Goal: Communication & Community: Answer question/provide support

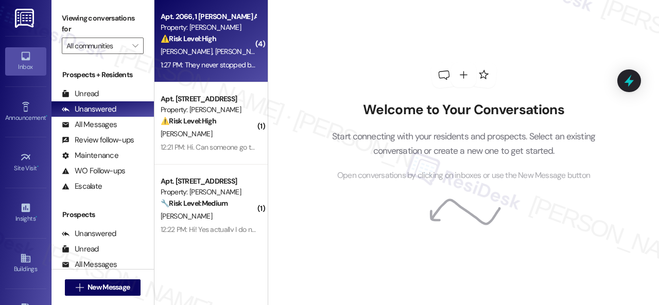
click at [237, 42] on div "⚠️ Risk Level: High The resident reports a recurring AC leak that has persisted…" at bounding box center [208, 38] width 95 height 11
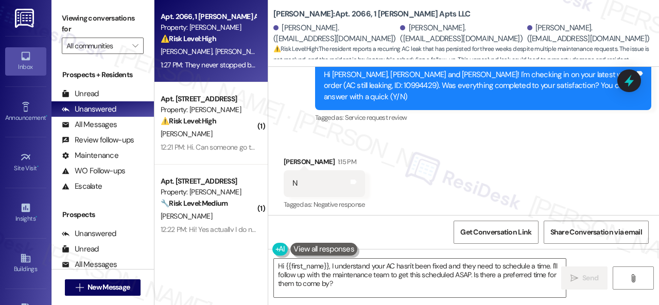
scroll to position [6455, 0]
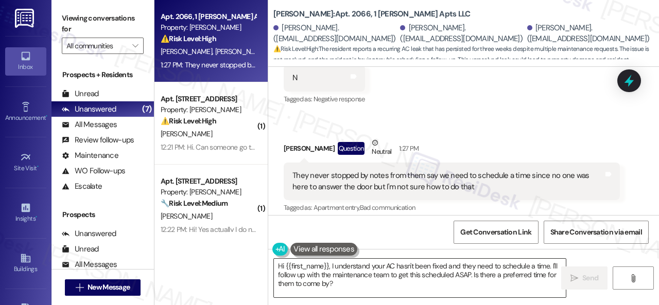
click at [493, 272] on textarea "Hi {{first_name}}, I understand your AC hasn't been fixed and they need to sche…" at bounding box center [420, 278] width 292 height 39
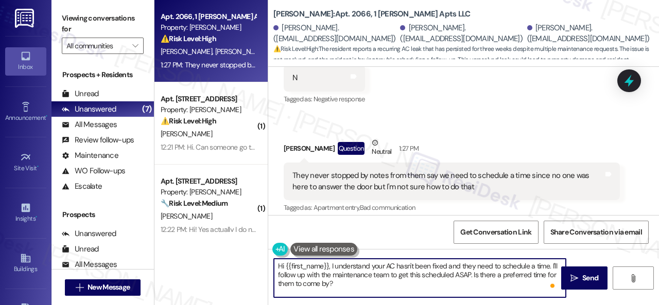
drag, startPoint x: 551, startPoint y: 266, endPoint x: 554, endPoint y: 286, distance: 20.3
click at [554, 286] on div "Hi {{first_name}}, I understand your AC hasn't been fixed and they need to sche…" at bounding box center [419, 278] width 293 height 40
paste textarea "s the work order still open/active? If it is, please provide the work order num…"
click at [466, 285] on textarea "Hi {{first_name}}, I understand your AC hasn't been fixed and they need to sche…" at bounding box center [420, 278] width 292 height 39
drag, startPoint x: 285, startPoint y: 265, endPoint x: 328, endPoint y: 265, distance: 43.2
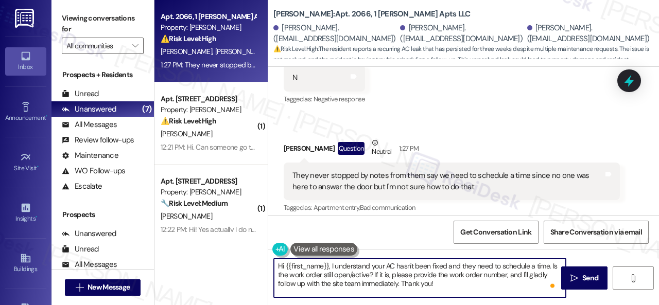
click at [328, 265] on textarea "Hi {{first_name}}, I understand your AC hasn't been fixed and they need to sche…" at bounding box center [420, 278] width 292 height 39
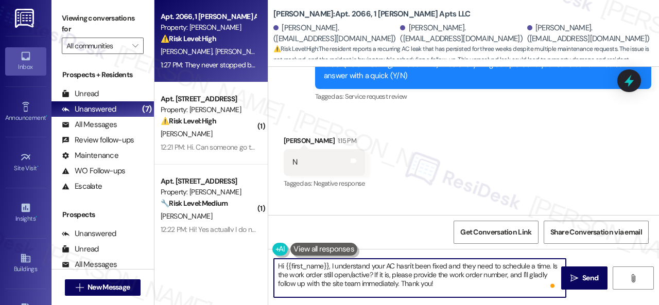
scroll to position [6352, 0]
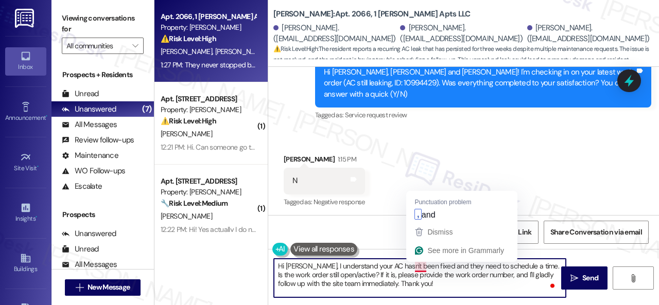
click at [420, 268] on textarea "Hi Mia, I understand your AC hasn't been fixed and they need to schedule a time…" at bounding box center [420, 278] width 292 height 39
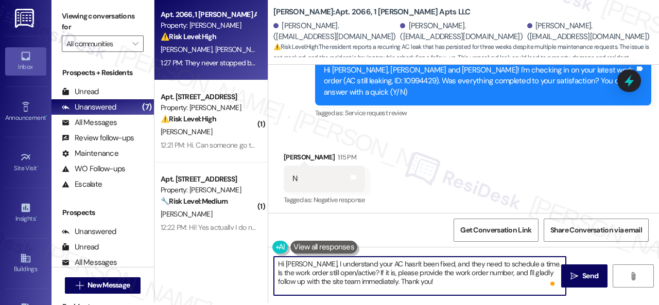
scroll to position [3, 0]
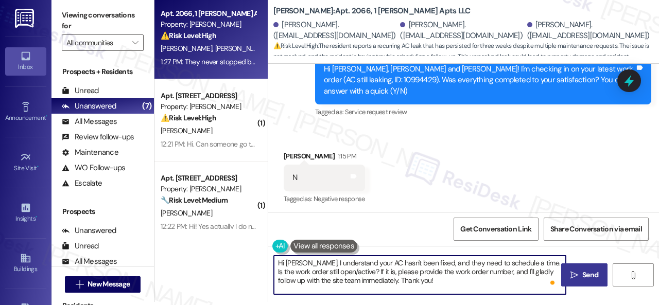
type textarea "Hi Mia, I understand your AC hasn't been fixed, and they need to schedule a tim…"
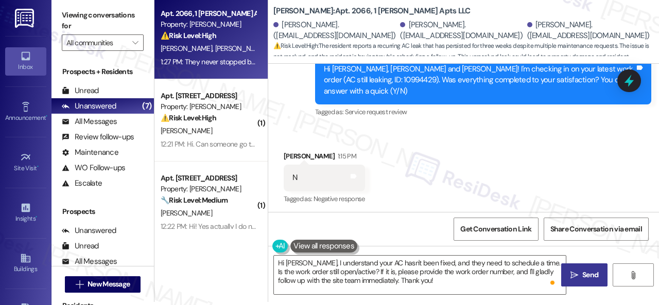
click at [580, 275] on span "Send" at bounding box center [590, 275] width 20 height 11
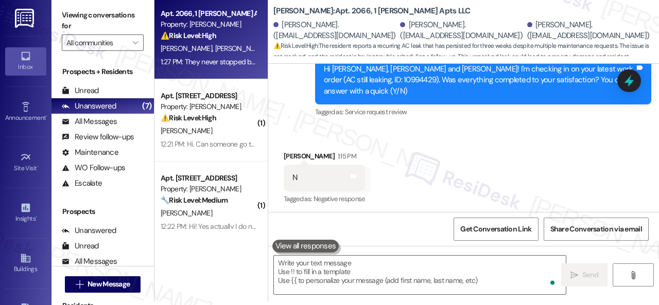
scroll to position [6557, 0]
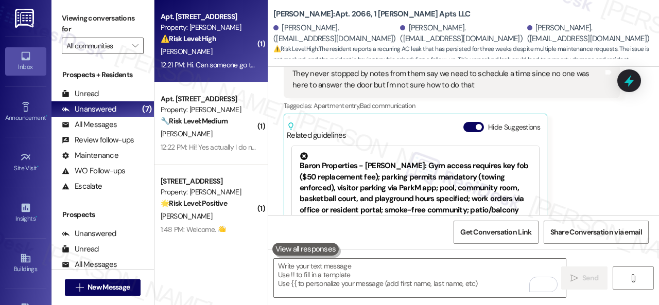
click at [223, 54] on div "[PERSON_NAME]" at bounding box center [208, 51] width 97 height 13
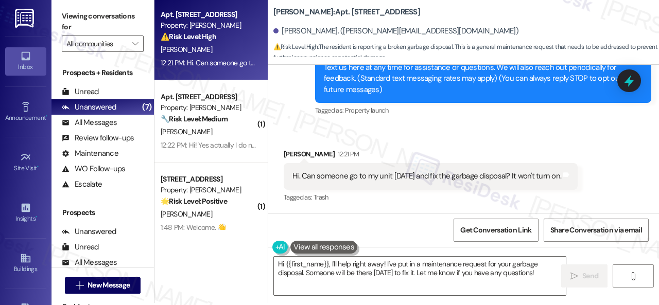
scroll to position [3, 0]
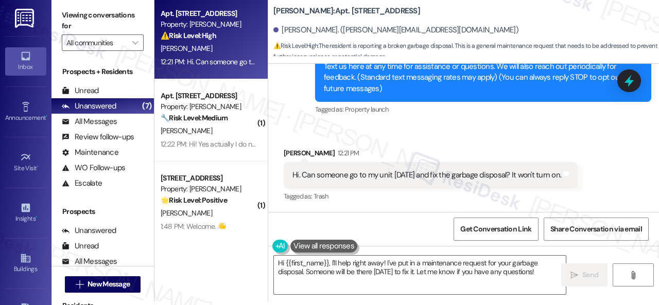
click at [504, 124] on div "Survey, sent via SMS Residesk Automated Survey 12:20 PM Hi Ross, I'm on the new…" at bounding box center [483, 66] width 352 height 115
click at [570, 143] on div "Received via SMS Ross Meyer 12:21 PM Hi. Can someone go to my unit today and fi…" at bounding box center [430, 176] width 309 height 72
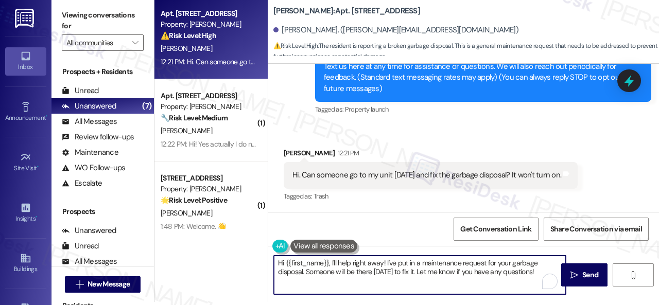
drag, startPoint x: 331, startPoint y: 262, endPoint x: 617, endPoint y: 294, distance: 287.4
click at [626, 302] on div "Hi {{first_name}}, I'll help right away! I've put in a maintenance request for …" at bounding box center [463, 284] width 391 height 77
paste textarea "Is there already a work order for the issue? If so, may I have the work order n…"
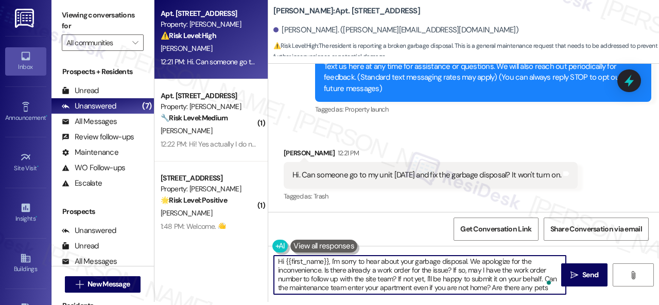
scroll to position [0, 0]
type textarea "Hi {{first_name}}, I'm sorry to hear about your garbage disposal. We apologize …"
click at [572, 270] on span " Send" at bounding box center [584, 275] width 32 height 11
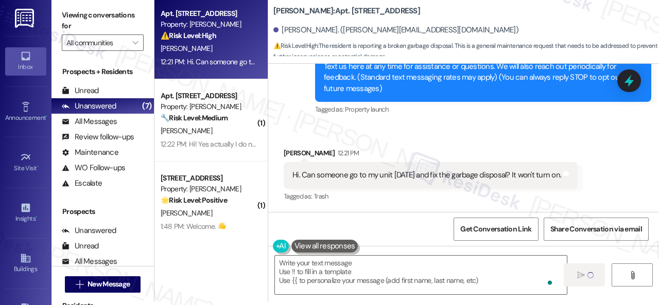
type textarea "Fetching suggested responses. Please feel free to read through the conversation…"
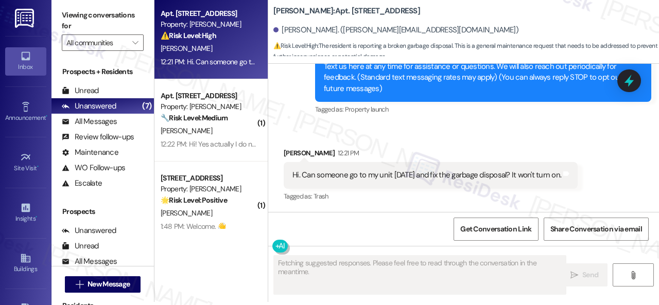
scroll to position [138, 0]
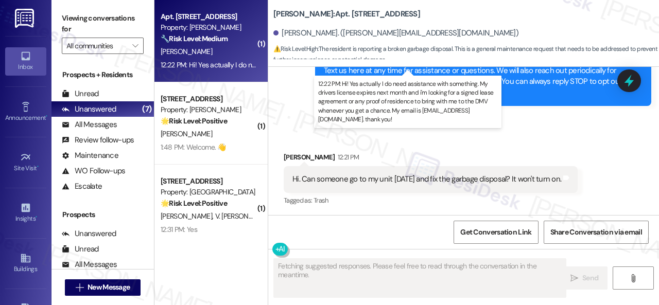
click at [220, 61] on div "12:22 PM: Hi! Yes actually I do need assistance with something. My drivers lice…" at bounding box center [591, 64] width 860 height 9
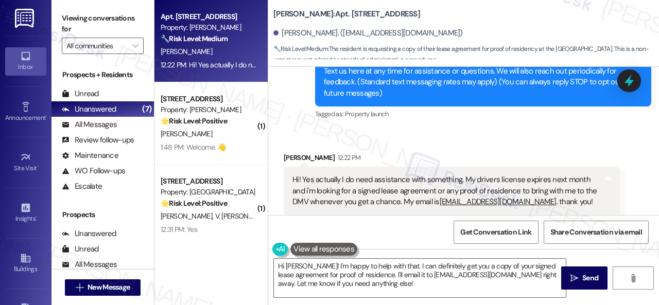
scroll to position [313, 0]
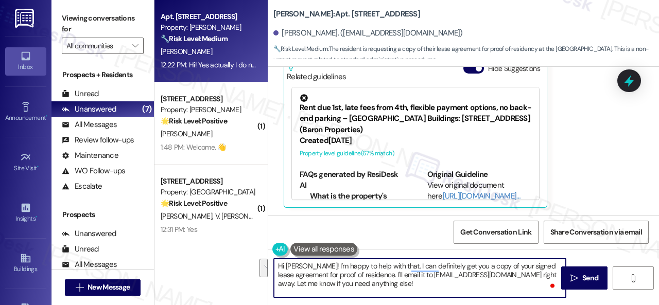
drag, startPoint x: 277, startPoint y: 269, endPoint x: 501, endPoint y: 273, distance: 223.9
click at [501, 273] on textarea "Hi Amanda! I'm happy to help with that. I can definitely get you a copy of your…" at bounding box center [420, 278] width 292 height 39
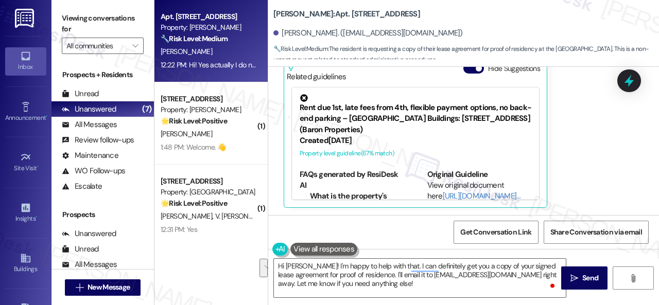
click at [594, 120] on div "Amanda Fede 12:22 PM Hi! Yes actually I do need assistance with something. My d…" at bounding box center [452, 92] width 336 height 231
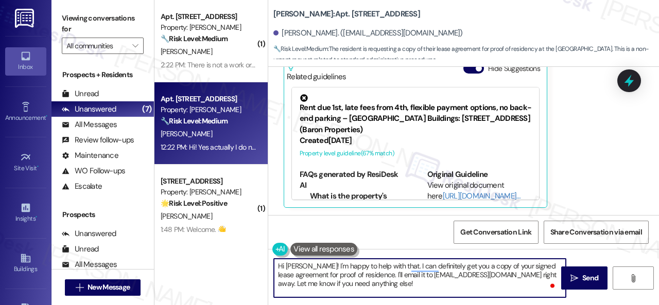
drag, startPoint x: 276, startPoint y: 264, endPoint x: 405, endPoint y: 294, distance: 132.7
click at [405, 294] on textarea "Hi Amanda! I'm happy to help with that. I can definitely get you a copy of your…" at bounding box center [420, 278] width 292 height 39
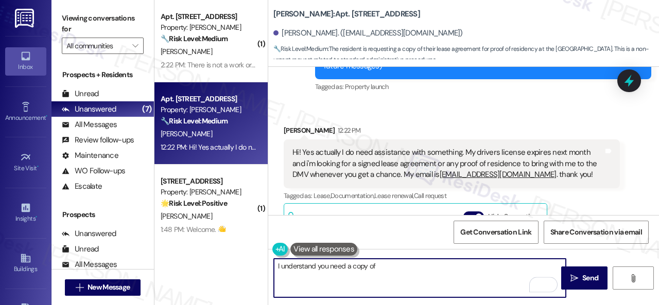
scroll to position [159, 0]
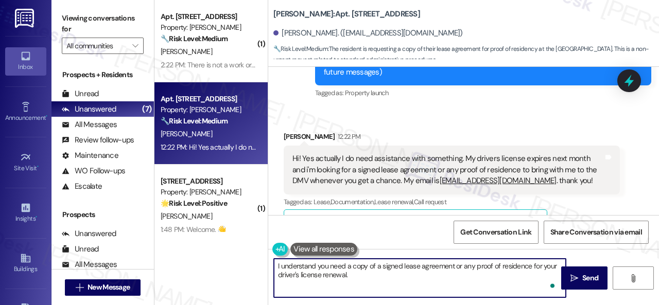
paste textarea "I will forward your inquiry to the site team and get back to you as soon as I r…"
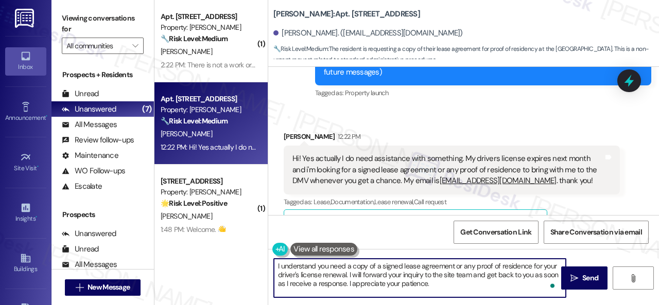
click at [407, 278] on textarea "I understand you need a copy of a signed lease agreement or any proof of reside…" at bounding box center [420, 278] width 292 height 39
click at [480, 285] on textarea "I understand you need a copy of a signed lease agreement or any proof of reside…" at bounding box center [420, 278] width 292 height 39
type textarea "I understand you need a copy of a signed lease agreement or any proof of reside…"
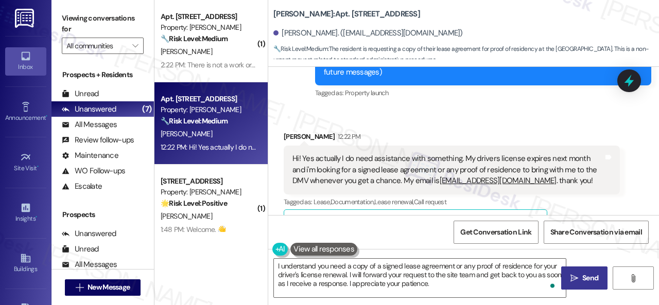
click at [582, 276] on span "Send" at bounding box center [590, 278] width 16 height 11
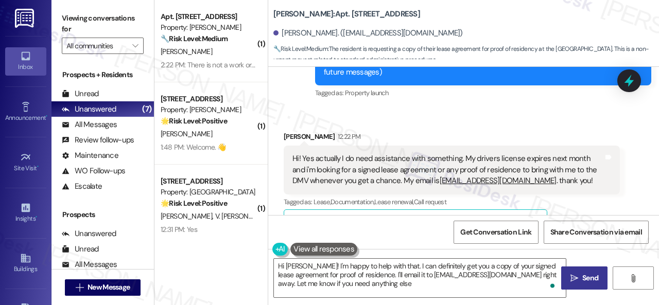
type textarea "Hi Amanda! I'm happy to help with that. I can definitely get you a copy of your…"
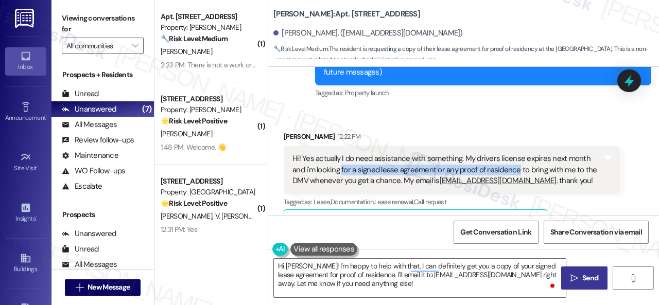
drag, startPoint x: 326, startPoint y: 170, endPoint x: 501, endPoint y: 172, distance: 175.0
click at [501, 172] on div "Hi! Yes actually I do need assistance with something. My drivers license expire…" at bounding box center [447, 169] width 311 height 33
copy div "for a signed lease agreement or any proof of residence"
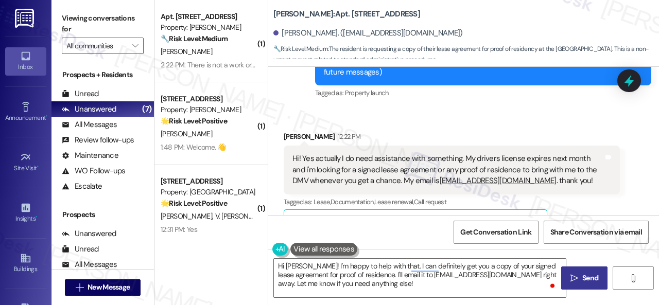
click at [489, 104] on div "Survey, sent via SMS Residesk Automated Survey 12:21 PM Hi Amanda, I'm on the n…" at bounding box center [483, 50] width 352 height 115
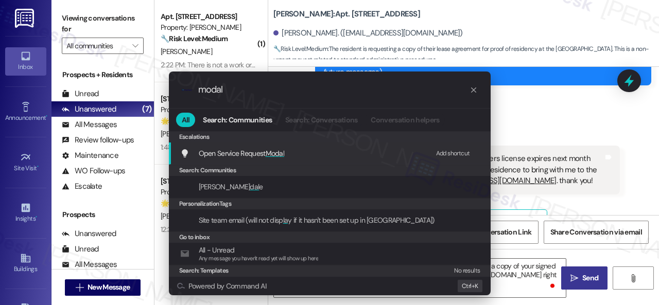
click at [449, 151] on div "Add shortcut" at bounding box center [453, 153] width 34 height 11
drag, startPoint x: 245, startPoint y: 87, endPoint x: 181, endPoint y: 85, distance: 63.9
click at [181, 87] on div ".cls-1{fill:#0a055f;}.cls-2{fill:#0cc4c4;} resideskLogoBlueOrange modal" at bounding box center [330, 90] width 322 height 37
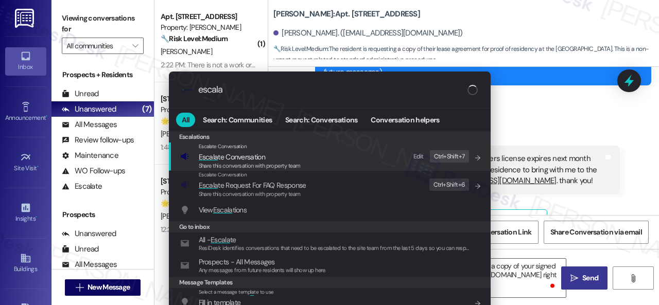
type input "escala"
click at [416, 154] on div "Edit" at bounding box center [418, 156] width 10 height 11
click at [474, 156] on icon "List of options" at bounding box center [477, 157] width 7 height 7
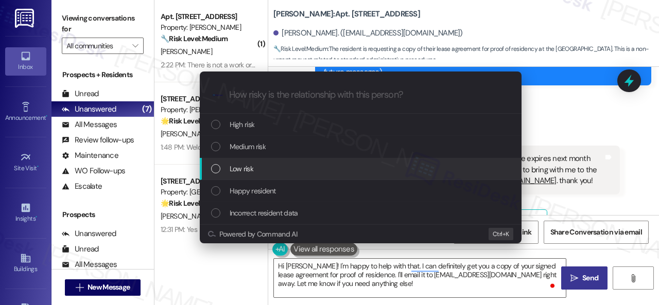
click at [231, 168] on span "Low risk" at bounding box center [242, 168] width 24 height 11
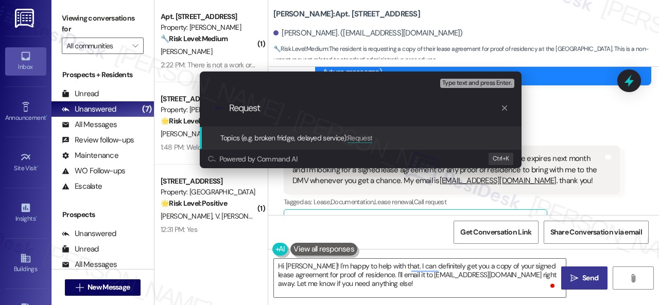
paste input "for a signed lease agreement or any proof of residence"
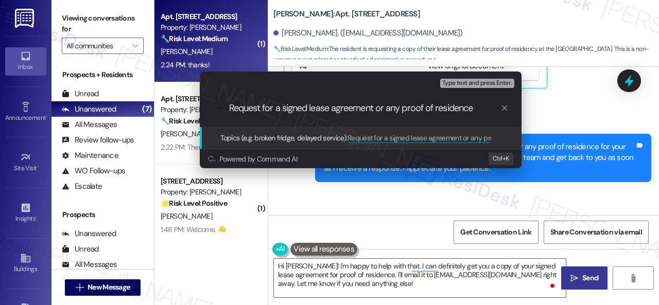
scroll to position [478, 0]
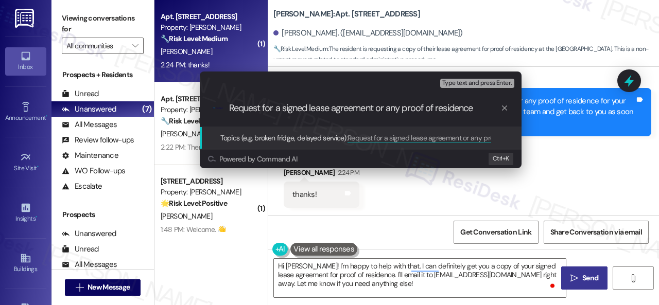
type input "Request for a signed lease agreement or any proof of residence."
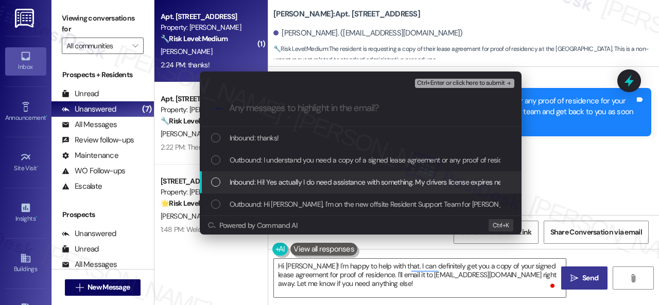
click at [278, 180] on span "Inbound: Hi! Yes actually I do need assistance with something. My drivers licen…" at bounding box center [660, 182] width 860 height 11
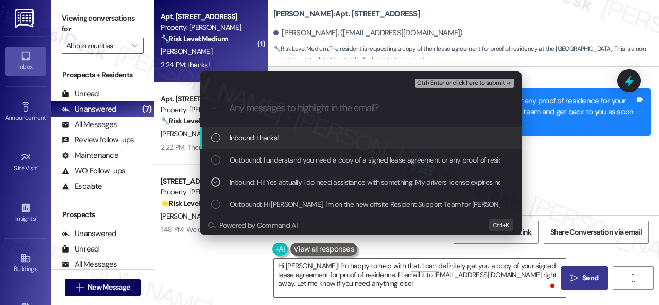
click at [433, 83] on span "Ctrl+Enter or click here to submit" at bounding box center [461, 83] width 88 height 7
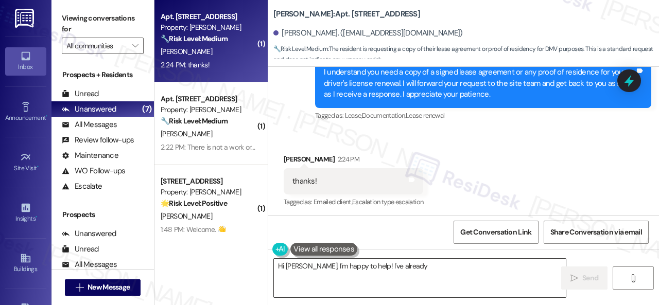
scroll to position [386, 0]
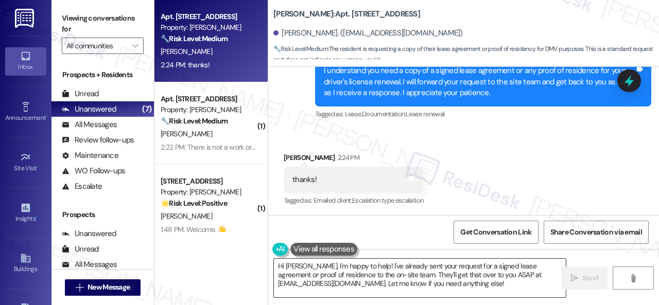
click at [176, 182] on div "Apt. 162, 1 Merino Apts LLLP Property: Merino Scottsdale 🔧 Risk Level: Medium T…" at bounding box center [406, 152] width 504 height 305
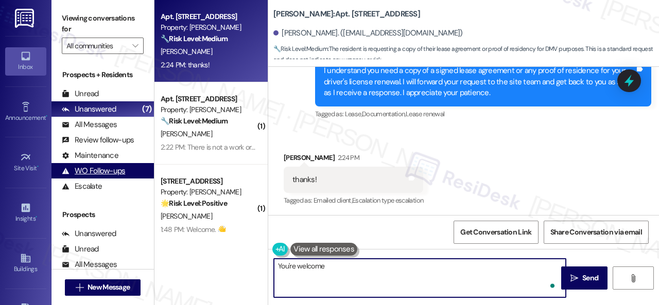
type textarea "You're welcome!"
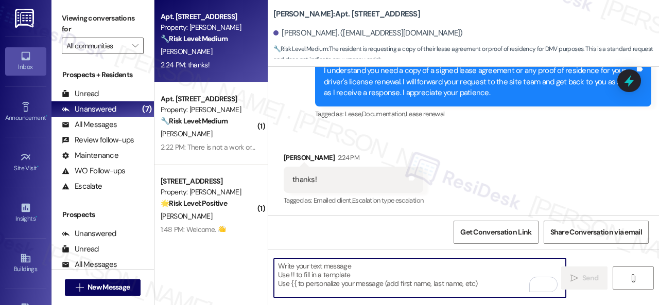
type textarea "Fetching suggested responses. Please feel free to read through the conversation…"
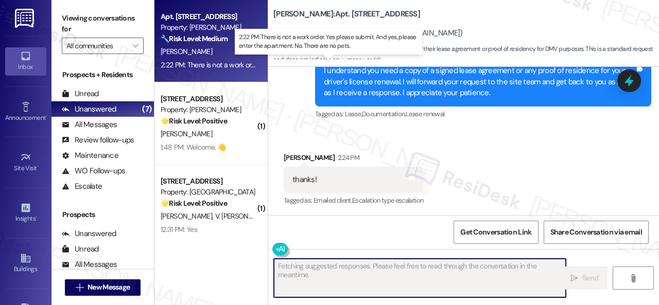
click at [230, 60] on div "2:22 PM: There is not a work order. Yes please submit. And yes, please enter th…" at bounding box center [330, 64] width 338 height 9
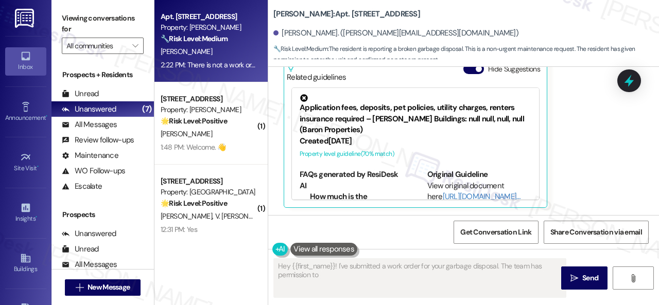
scroll to position [376, 0]
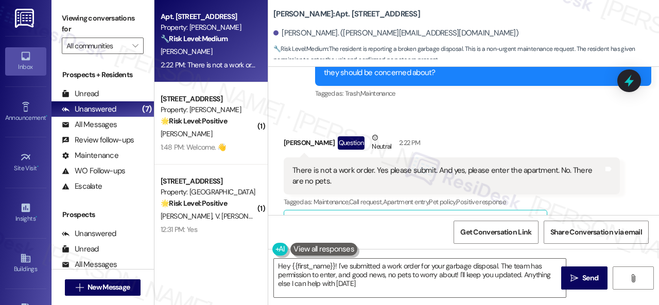
type textarea "Hey {{first_name}}! I've submitted a work order for your garbage disposal. The …"
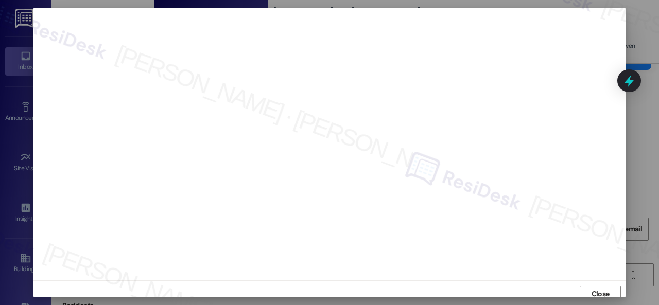
scroll to position [0, 0]
click at [586, 293] on button "Close" at bounding box center [600, 297] width 41 height 16
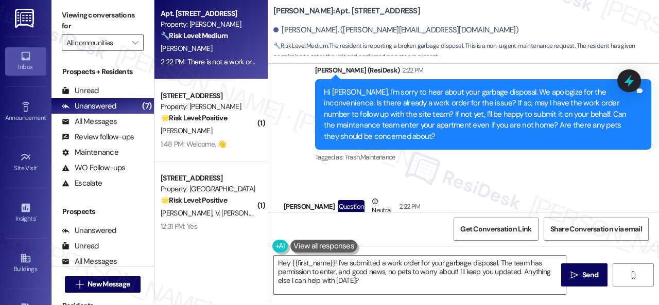
scroll to position [531, 0]
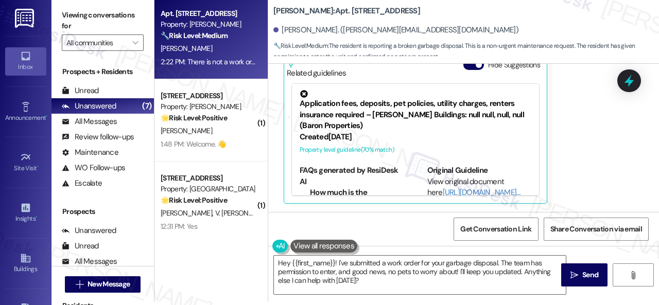
click at [584, 147] on div "Ross Meyer Question Neutral 2:22 PM There is not a work order. Yes please submi…" at bounding box center [452, 89] width 336 height 231
click at [570, 128] on div "Ross Meyer Question Neutral 2:22 PM There is not a work order. Yes please submi…" at bounding box center [452, 89] width 336 height 231
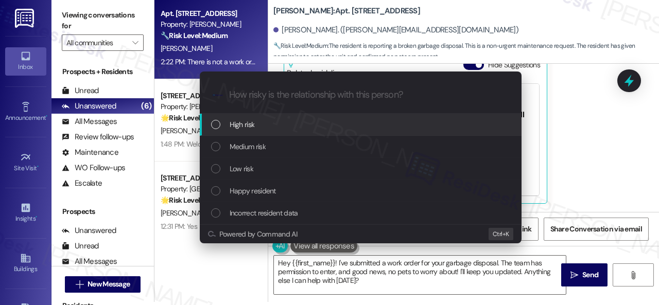
click at [248, 125] on span "High risk" at bounding box center [242, 124] width 25 height 11
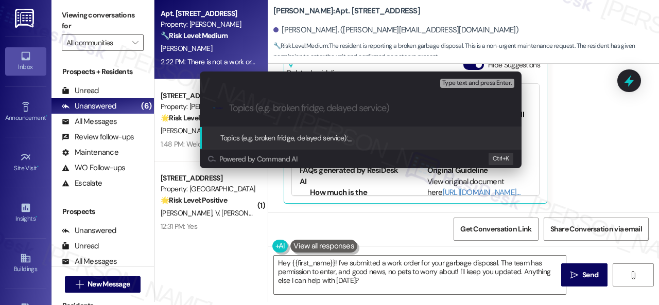
click at [274, 110] on input "Topics (e.g. broken fridge, delayed service)" at bounding box center [368, 108] width 279 height 11
paste input "New work order/s submitted - Garbage disposal issue"
type input "New work order/s submitted - Garbage disposal issue"
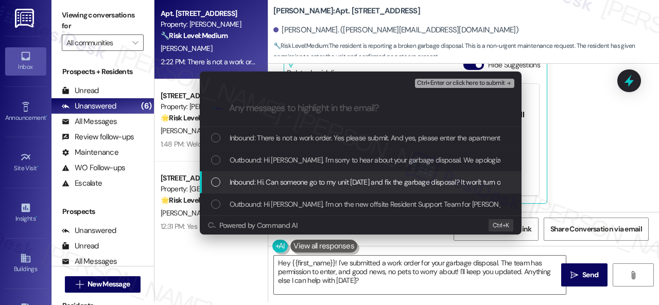
click at [310, 182] on span "Inbound: Hi. Can someone go to my unit today and fix the garbage disposal? It w…" at bounding box center [368, 182] width 276 height 11
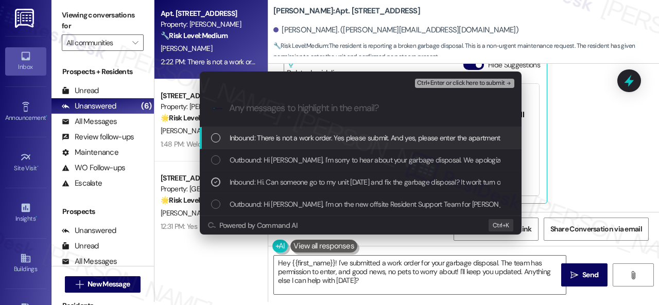
click at [457, 83] on span "Ctrl+Enter or click here to submit" at bounding box center [461, 83] width 88 height 7
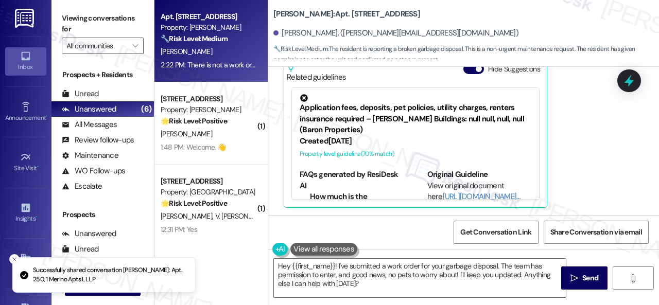
scroll to position [541, 0]
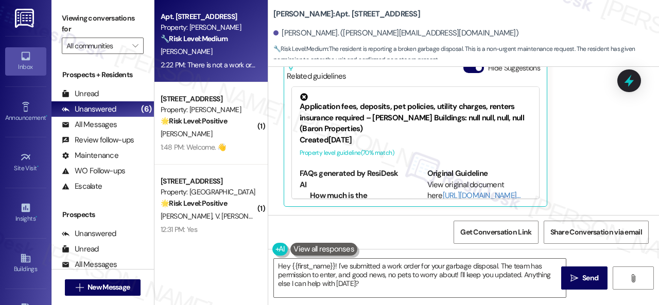
click at [591, 122] on div "Ross Meyer Question Neutral 2:22 PM There is not a work order. Yes please submi…" at bounding box center [452, 92] width 336 height 231
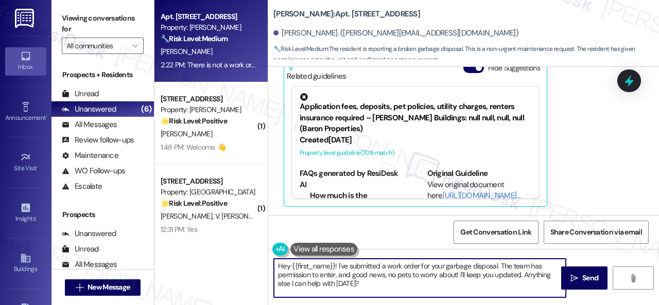
drag, startPoint x: 370, startPoint y: 289, endPoint x: 201, endPoint y: 245, distance: 174.3
click at [201, 245] on div "Apt. 250, 1 Merino Apts LLLP Property: Merino Scottsdale 🔧 Risk Level: Medium T…" at bounding box center [406, 152] width 504 height 305
paste textarea "Thank you. I've submitted a work order on your behalf and notified the site tea…"
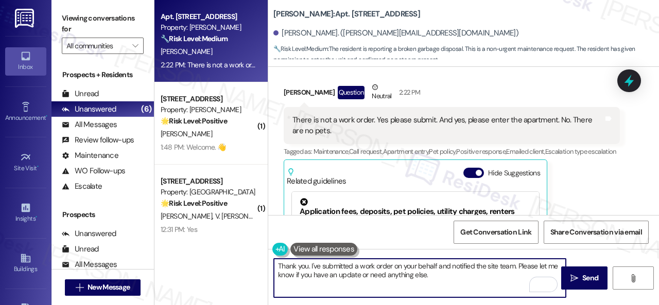
scroll to position [388, 0]
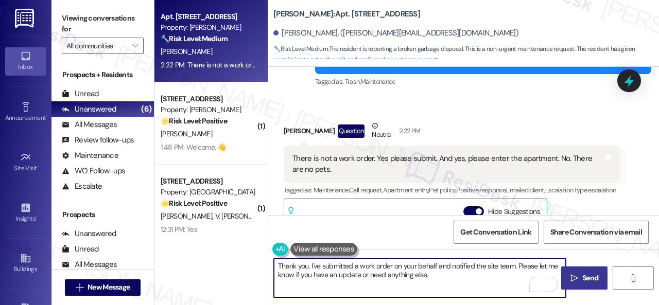
type textarea "Thank you. I've submitted a work order on your behalf and notified the site tea…"
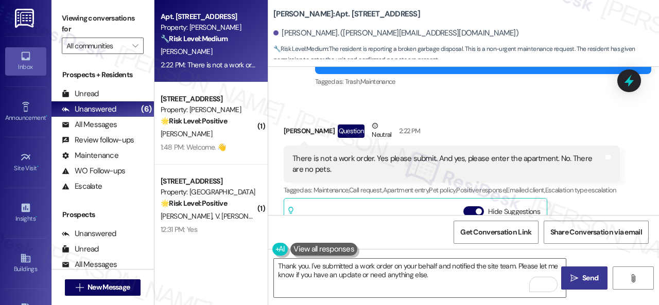
click at [574, 278] on span " Send" at bounding box center [584, 278] width 32 height 11
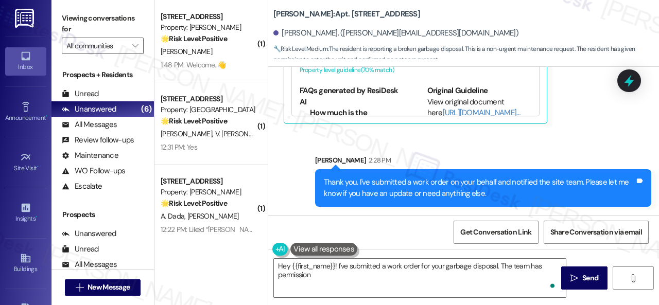
scroll to position [3, 0]
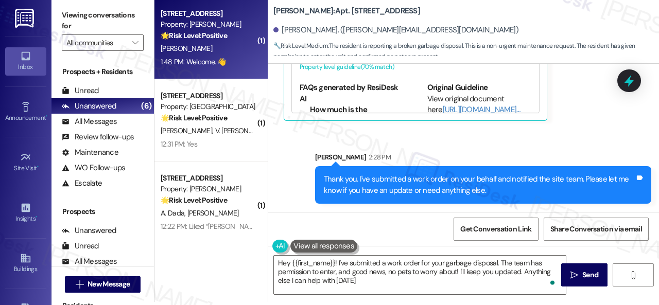
type textarea "Hey {{first_name}}! I've submitted a work order for your garbage disposal. The …"
click at [222, 45] on div "[PERSON_NAME]" at bounding box center [208, 48] width 97 height 13
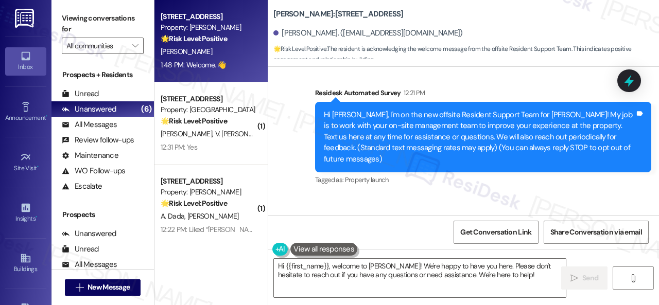
scroll to position [124, 0]
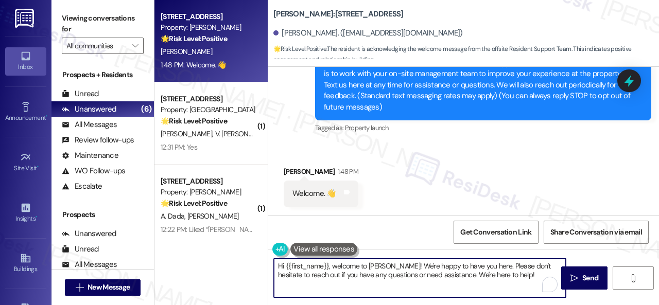
drag, startPoint x: 511, startPoint y: 275, endPoint x: 114, endPoint y: 203, distance: 402.8
click at [130, 221] on div "Viewing conversations for All communities  Prospects + Residents Unread (0) Un…" at bounding box center [354, 152] width 607 height 305
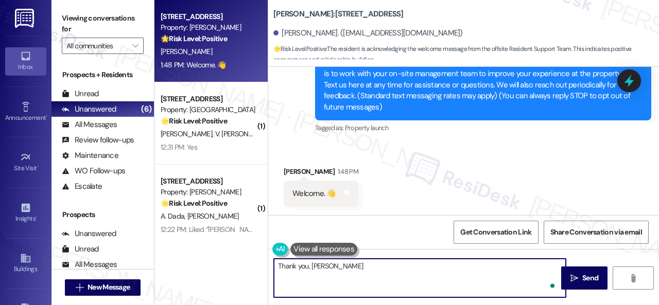
type textarea "Thank you, Dana!"
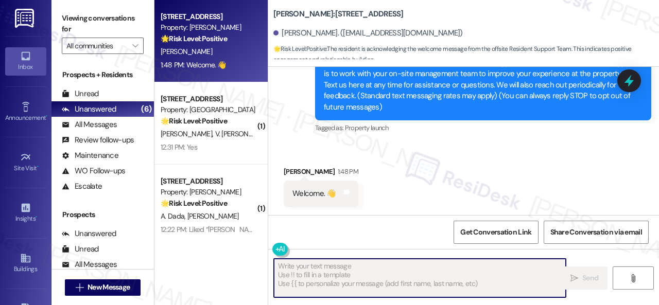
type textarea "Fetching suggested responses. Please feel free to read through the conversation…"
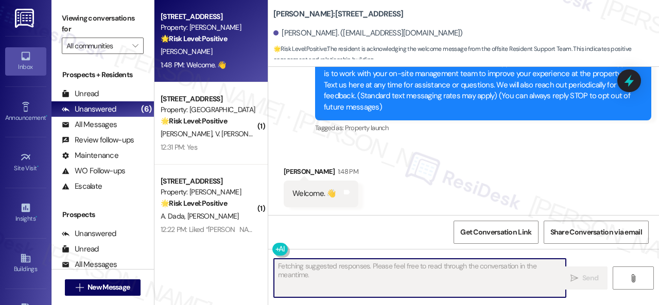
scroll to position [123, 0]
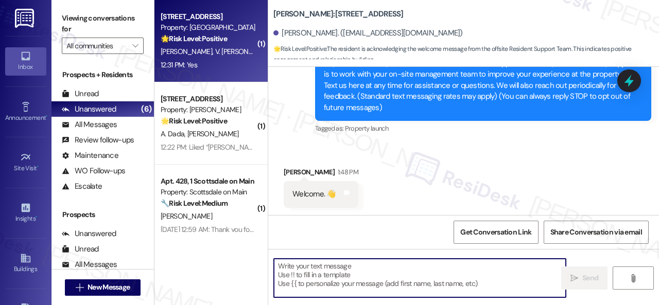
click at [238, 55] on div "J. Benitez V. Eduardo" at bounding box center [208, 51] width 97 height 13
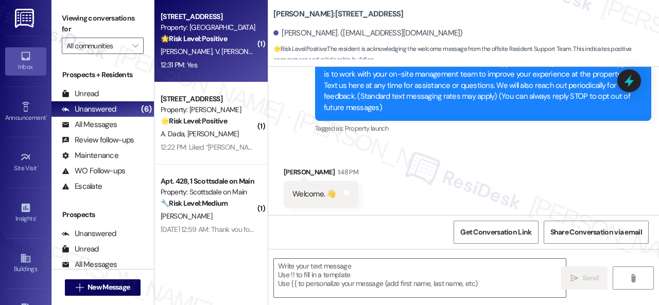
type textarea "Fetching suggested responses. Please feel free to read through the conversation…"
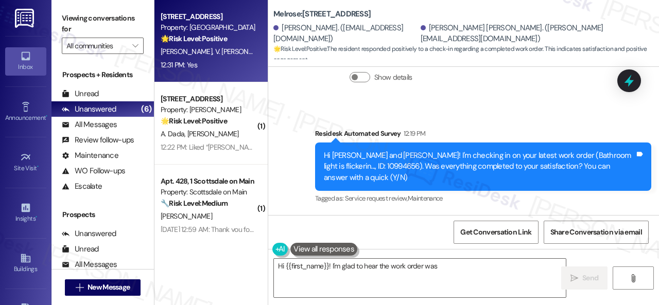
scroll to position [3492, 0]
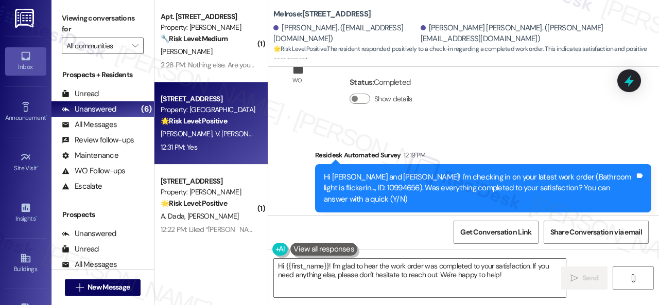
click at [283, 157] on div "Survey, sent via SMS Residesk Automated Survey 12:19 PM Hi Juan and Valeria! I'…" at bounding box center [463, 181] width 391 height 109
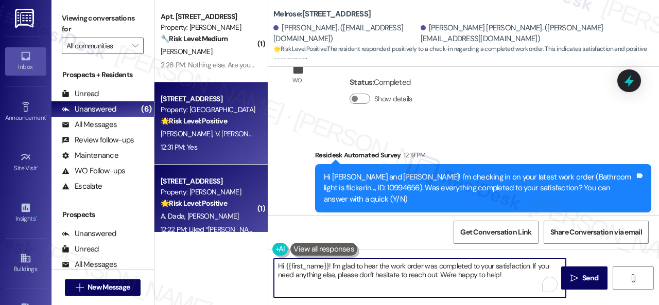
drag, startPoint x: 458, startPoint y: 266, endPoint x: 206, endPoint y: 224, distance: 255.6
click at [206, 224] on div "( 1 ) Apt. 250, 1 Merino Apts LLLP Property: Merino Scottsdale 🔧 Risk Level: Me…" at bounding box center [406, 152] width 504 height 305
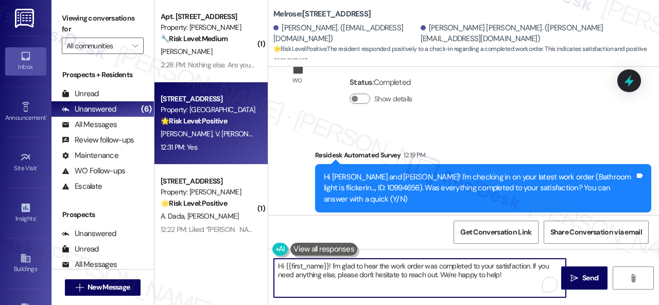
paste textarea "appy to hear everything's all set! If {{property}} met your expectations, pleas…"
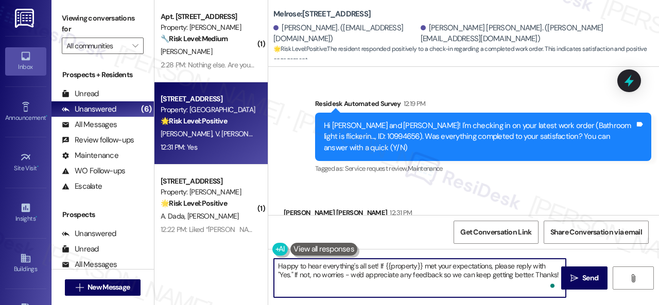
scroll to position [3, 0]
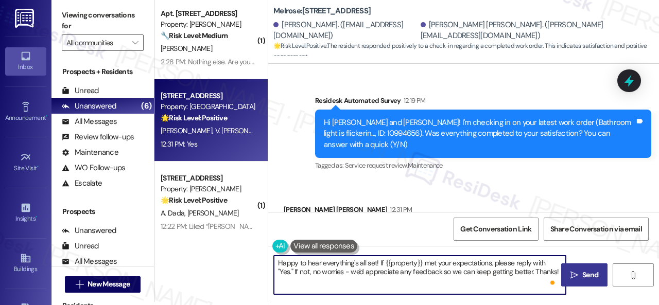
type textarea "Happy to hear everything's all set! If {{property}} met your expectations, plea…"
click at [582, 277] on span "Send" at bounding box center [590, 275] width 16 height 11
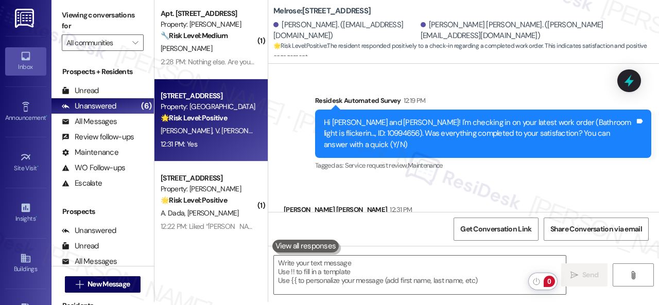
scroll to position [3542, 0]
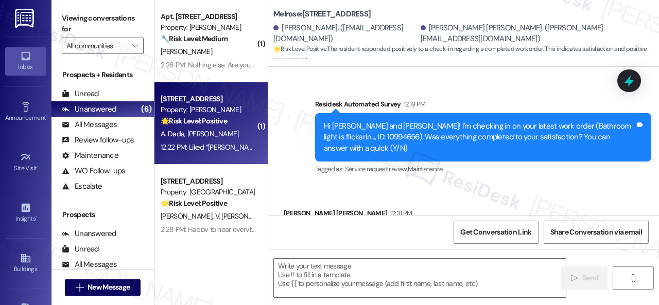
type textarea "Fetching suggested responses. Please feel free to read through the conversation…"
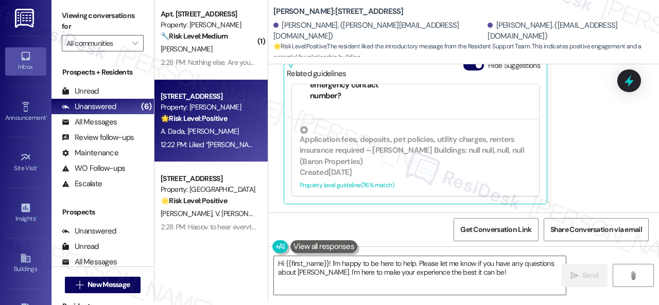
scroll to position [3, 0]
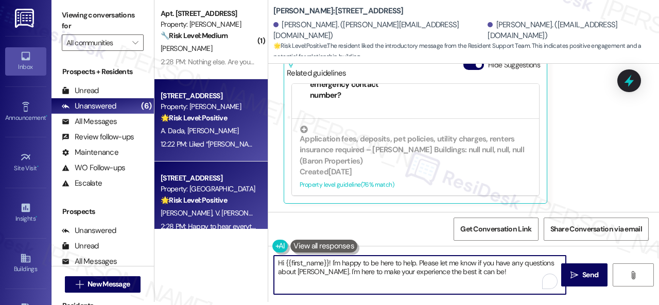
drag, startPoint x: 369, startPoint y: 240, endPoint x: 237, endPoint y: 204, distance: 136.6
click at [254, 214] on div "( 1 ) Apt. 250, 1 Merino Apts LLLP Property: Merino Scottsdale 🔧 Risk Level: Me…" at bounding box center [406, 149] width 504 height 305
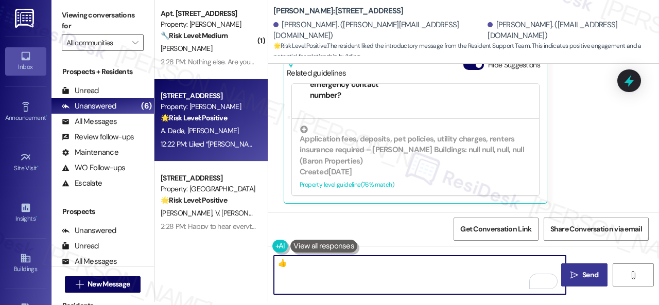
type textarea "👍"
click at [593, 274] on span "Send" at bounding box center [590, 275] width 16 height 11
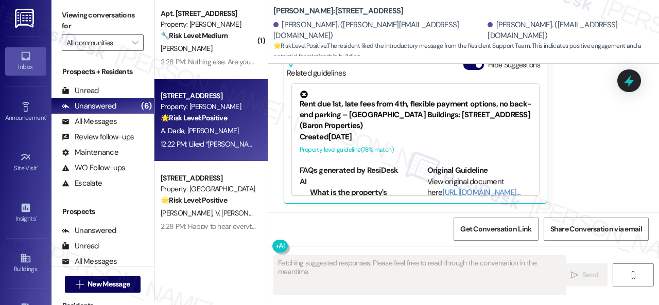
scroll to position [335, 0]
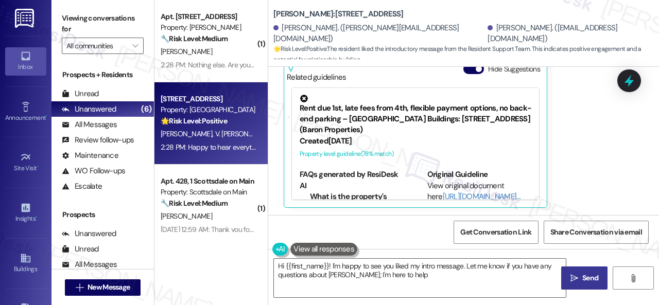
type textarea "Hi {{first_name}}! I'm happy to see you liked my intro message. Let me know if …"
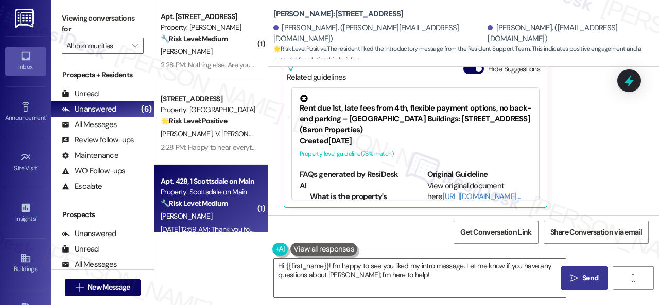
click at [234, 214] on div "[PERSON_NAME]" at bounding box center [208, 216] width 97 height 13
type textarea "Fetching suggested responses. Please feel free to read through the conversation…"
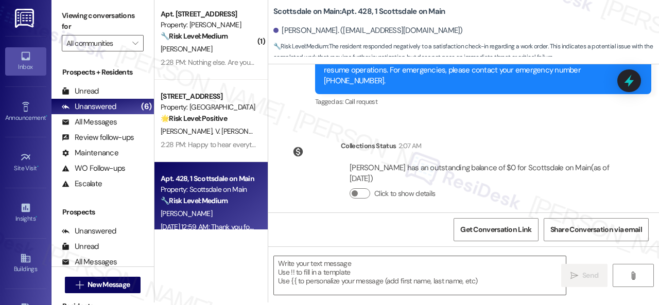
scroll to position [3, 0]
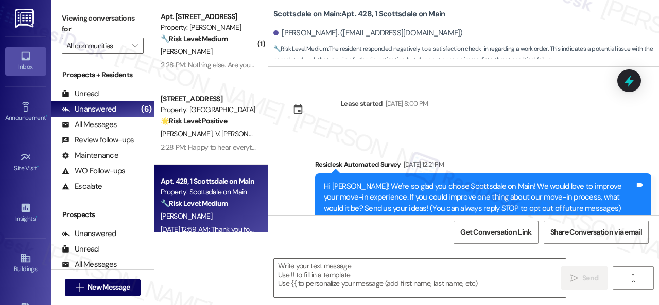
scroll to position [516, 0]
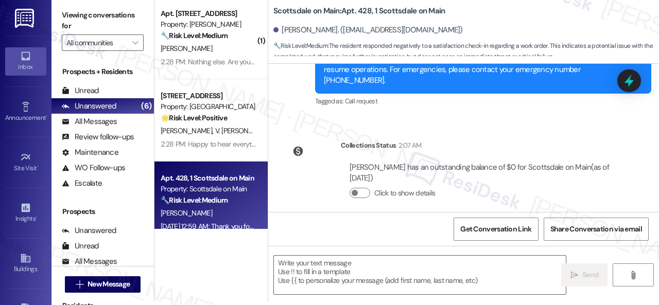
click at [318, 118] on div "Lease started [DATE] 8:00 PM Survey, sent via SMS Residesk Automated Survey [DA…" at bounding box center [463, 138] width 391 height 148
click at [358, 267] on textarea at bounding box center [420, 275] width 292 height 39
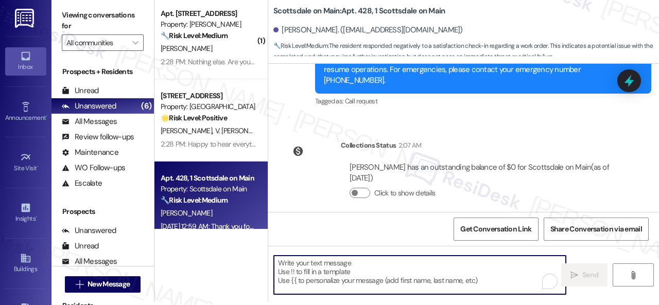
paste textarea "I'm sorry that the work order wasn't completed to your satisfaction. Can you pl…"
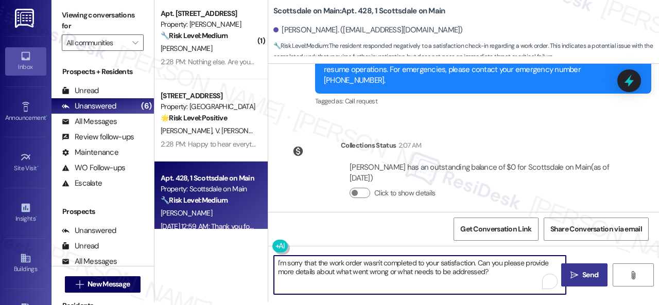
type textarea "I'm sorry that the work order wasn't completed to your satisfaction. Can you pl…"
click at [578, 281] on button " Send" at bounding box center [584, 275] width 46 height 23
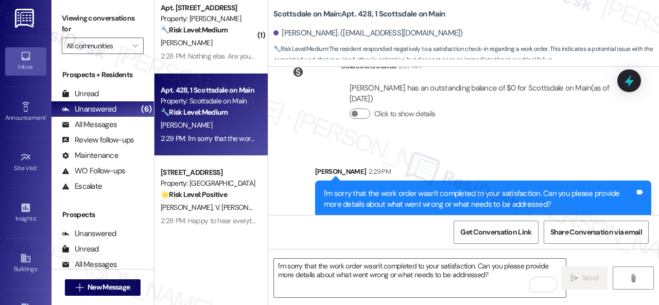
scroll to position [0, 0]
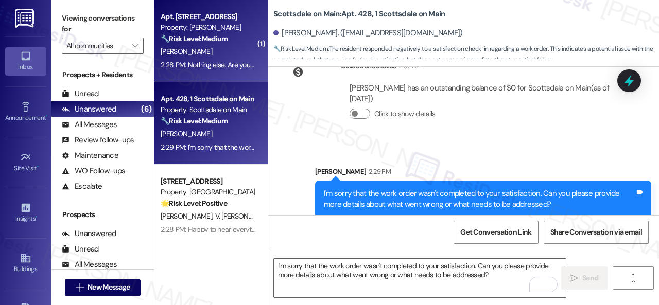
click at [232, 53] on div "[PERSON_NAME]" at bounding box center [208, 51] width 97 height 13
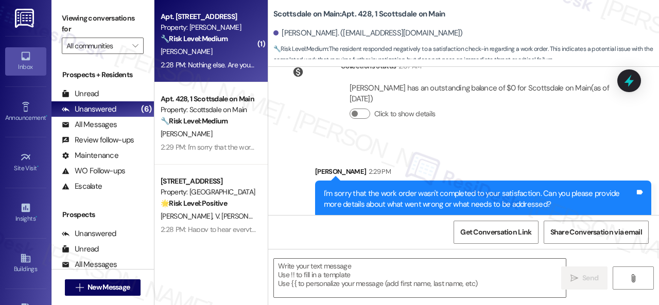
type textarea "Fetching suggested responses. Please feel free to read through the conversation…"
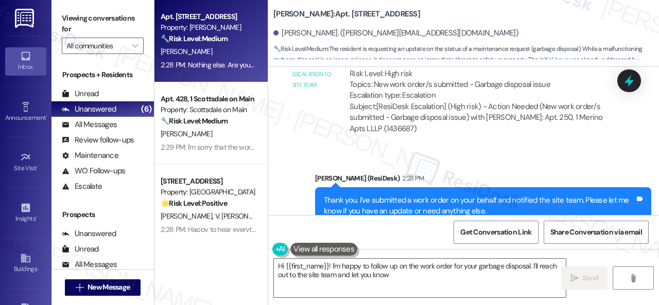
scroll to position [590, 0]
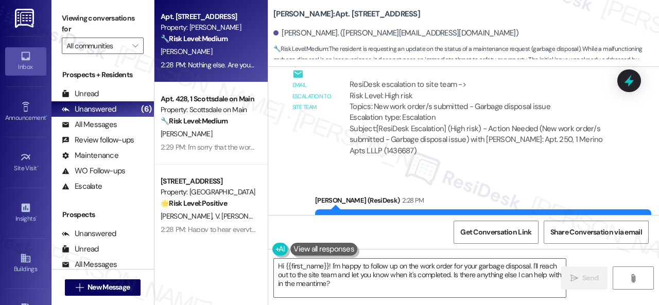
click at [310, 172] on div "Email escalation to site team Email escalation to site team 2:27 PM ResiDesk es…" at bounding box center [452, 110] width 352 height 122
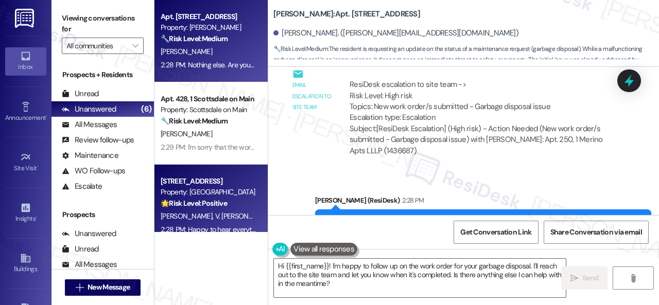
click at [205, 249] on div "Apt. 250, 1 Merino Apts LLLP Property: [PERSON_NAME] 🔧 Risk Level: Medium The r…" at bounding box center [406, 152] width 504 height 305
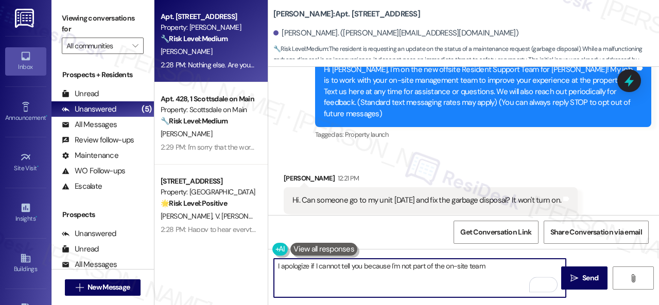
scroll to position [24, 0]
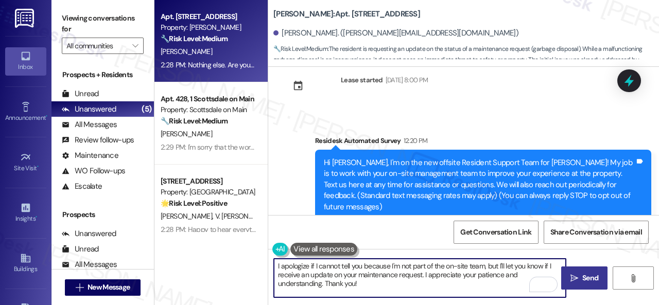
type textarea "I apologize if I cannot tell you because I'm not part of the on-site team, but …"
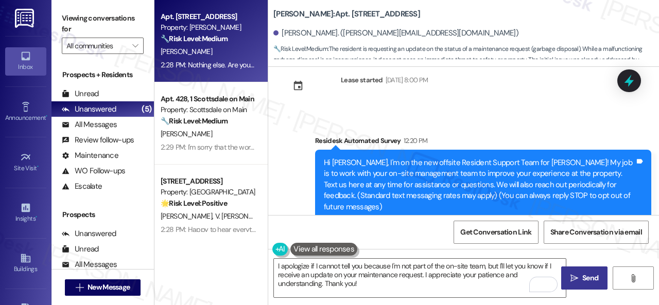
click at [582, 273] on span "Send" at bounding box center [590, 278] width 16 height 11
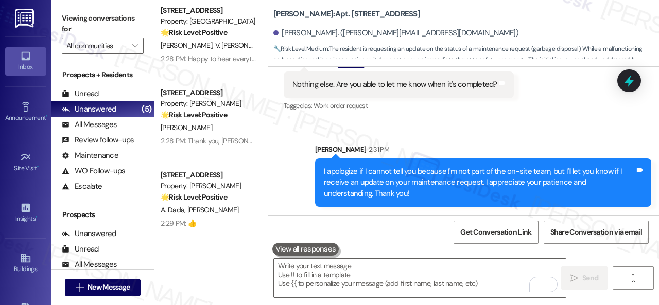
scroll to position [179, 0]
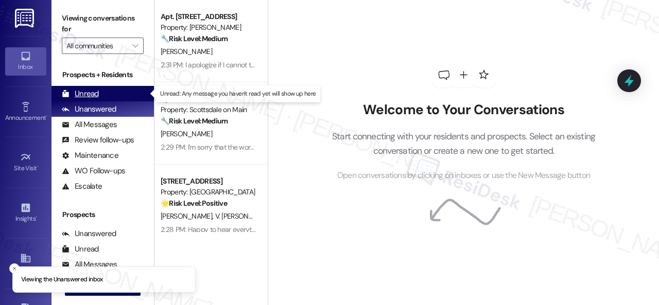
click at [93, 93] on div "Unread" at bounding box center [80, 94] width 37 height 11
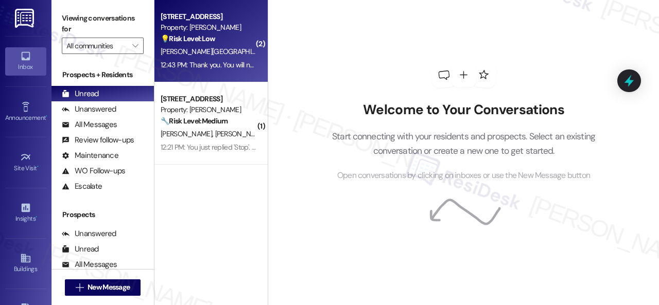
click at [223, 45] on div "Z. Brittingham (Opted Out) M. Pabst" at bounding box center [208, 51] width 97 height 13
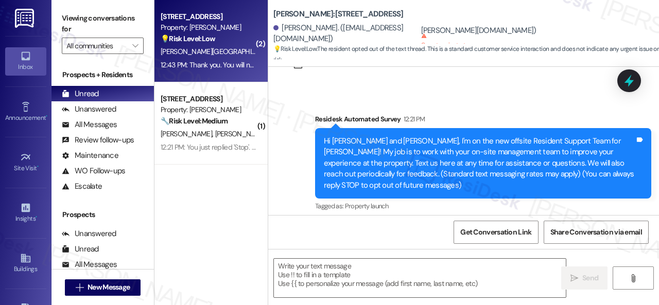
type textarea "Fetching suggested responses. Please feel free to read through the conversation…"
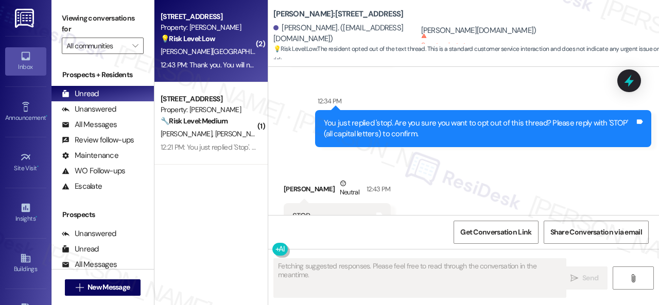
scroll to position [314, 0]
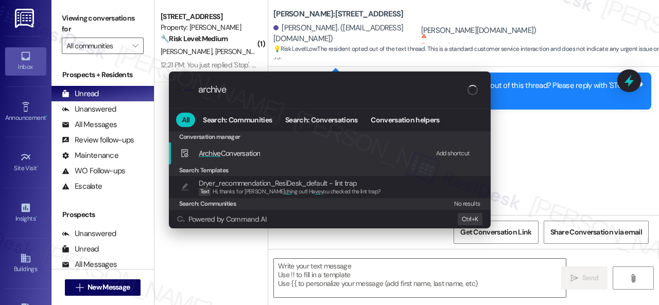
type input "archive"
click at [442, 153] on div "Add shortcut" at bounding box center [453, 153] width 34 height 11
click at [228, 154] on span "Archive Conversation" at bounding box center [230, 153] width 62 height 9
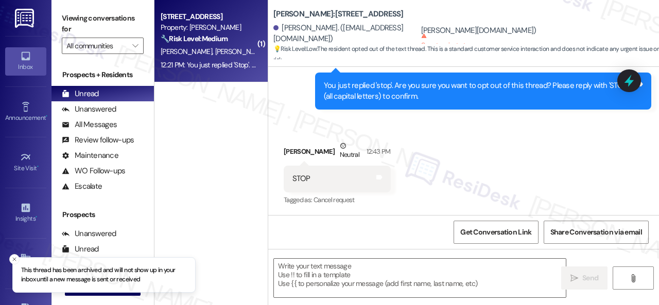
click at [227, 52] on div "K. Trainor S. Malloy" at bounding box center [208, 51] width 97 height 13
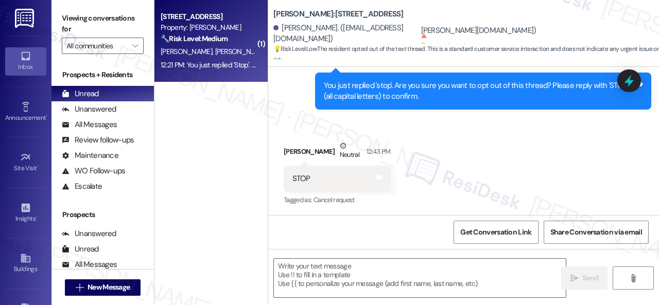
type textarea "Fetching suggested responses. Please feel free to read through the conversation…"
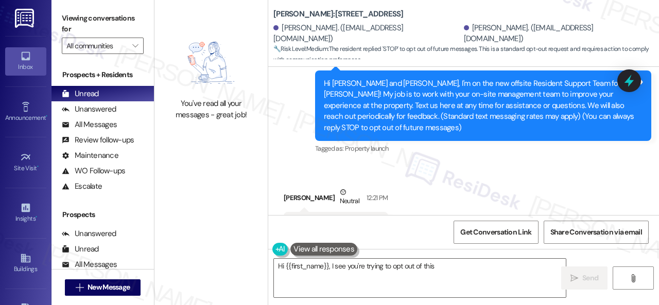
scroll to position [134, 0]
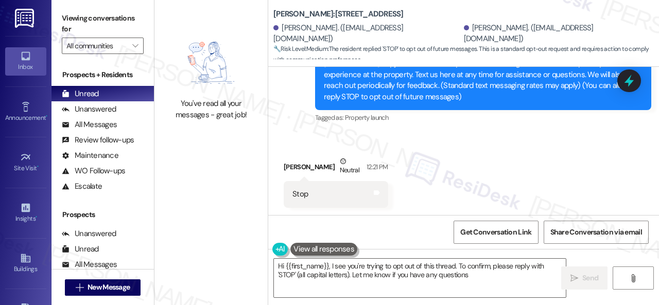
type textarea "Hi {{first_name}}, I see you're trying to opt out of this thread. To confirm, p…"
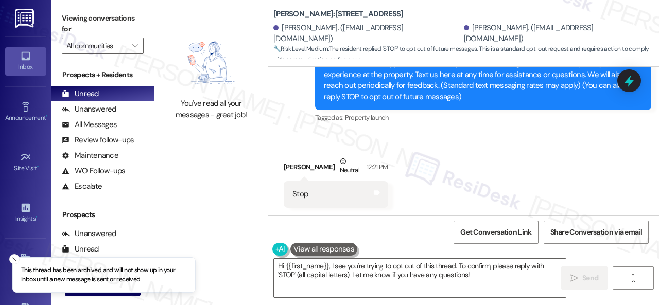
click at [434, 178] on div "Received via SMS Keegan Trainor Neutral 12:21 PM Stop Tags and notes" at bounding box center [463, 174] width 391 height 82
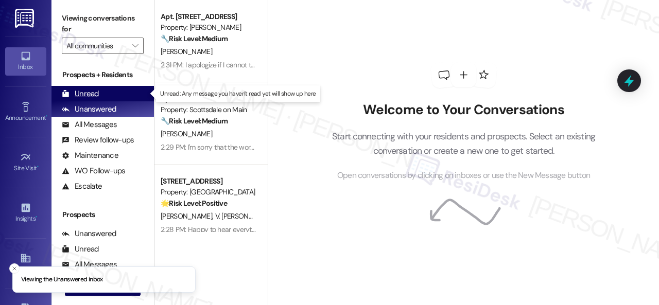
click at [82, 91] on div "Unread (0)" at bounding box center [102, 93] width 102 height 15
